Goal: Find specific page/section: Find specific page/section

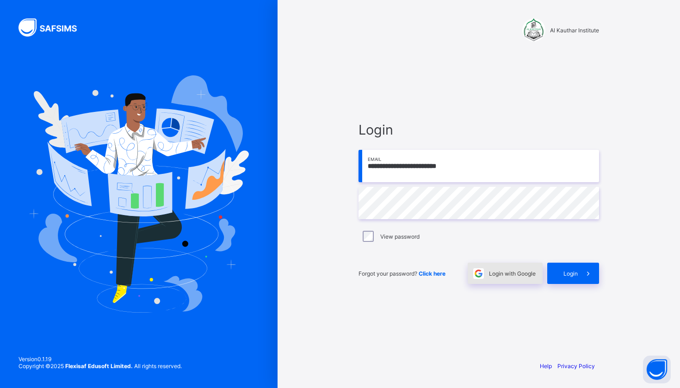
click at [495, 278] on div "Login with Google" at bounding box center [505, 273] width 75 height 21
click at [566, 267] on div "Login" at bounding box center [573, 273] width 52 height 21
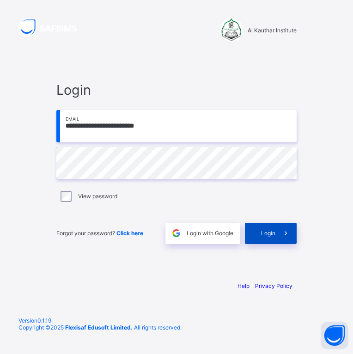
click at [282, 231] on icon at bounding box center [286, 233] width 10 height 9
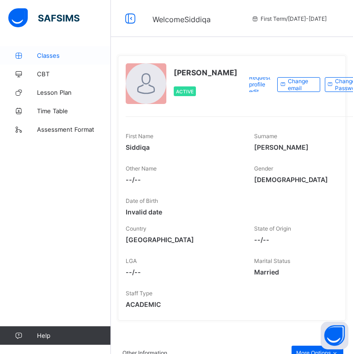
click at [76, 59] on span "Classes" at bounding box center [74, 55] width 74 height 7
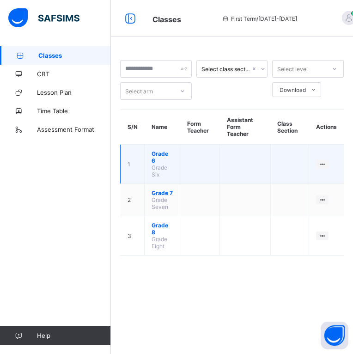
click at [155, 162] on span "Grade 6" at bounding box center [162, 157] width 21 height 14
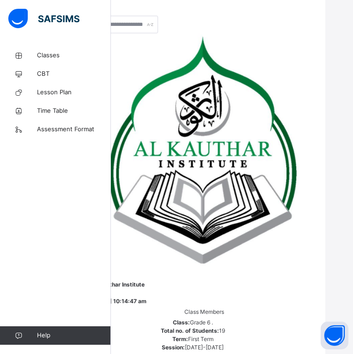
scroll to position [137, 28]
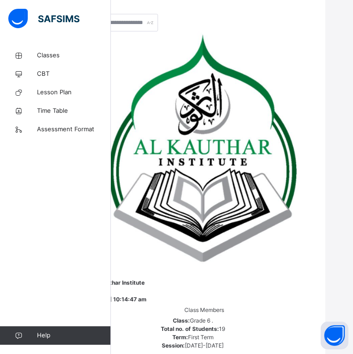
drag, startPoint x: 156, startPoint y: 199, endPoint x: 205, endPoint y: 198, distance: 49.5
